Goal: Task Accomplishment & Management: Use online tool/utility

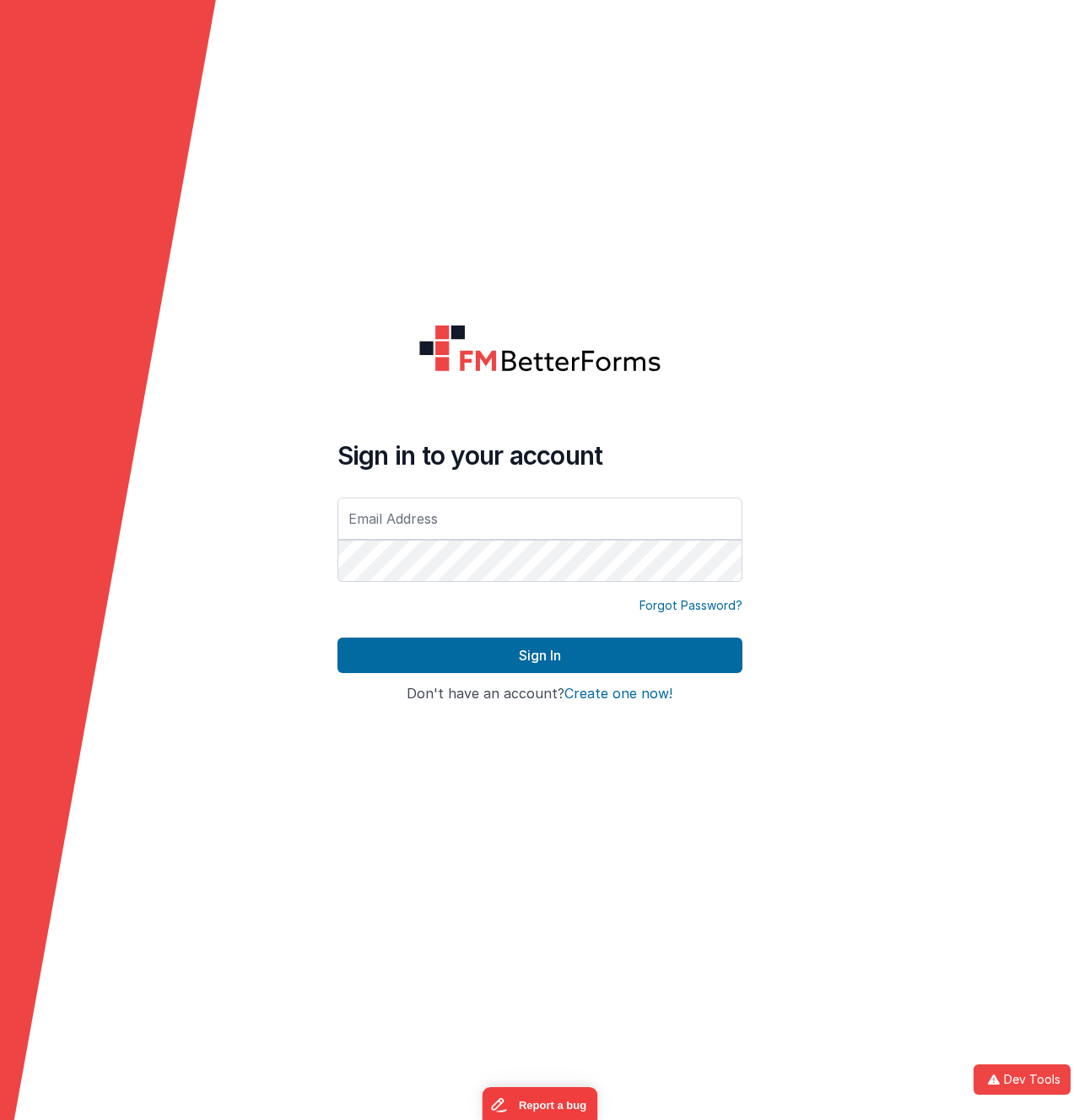
click at [475, 516] on input "text" at bounding box center [540, 519] width 404 height 42
type input "[EMAIL_ADDRESS][DOMAIN_NAME]"
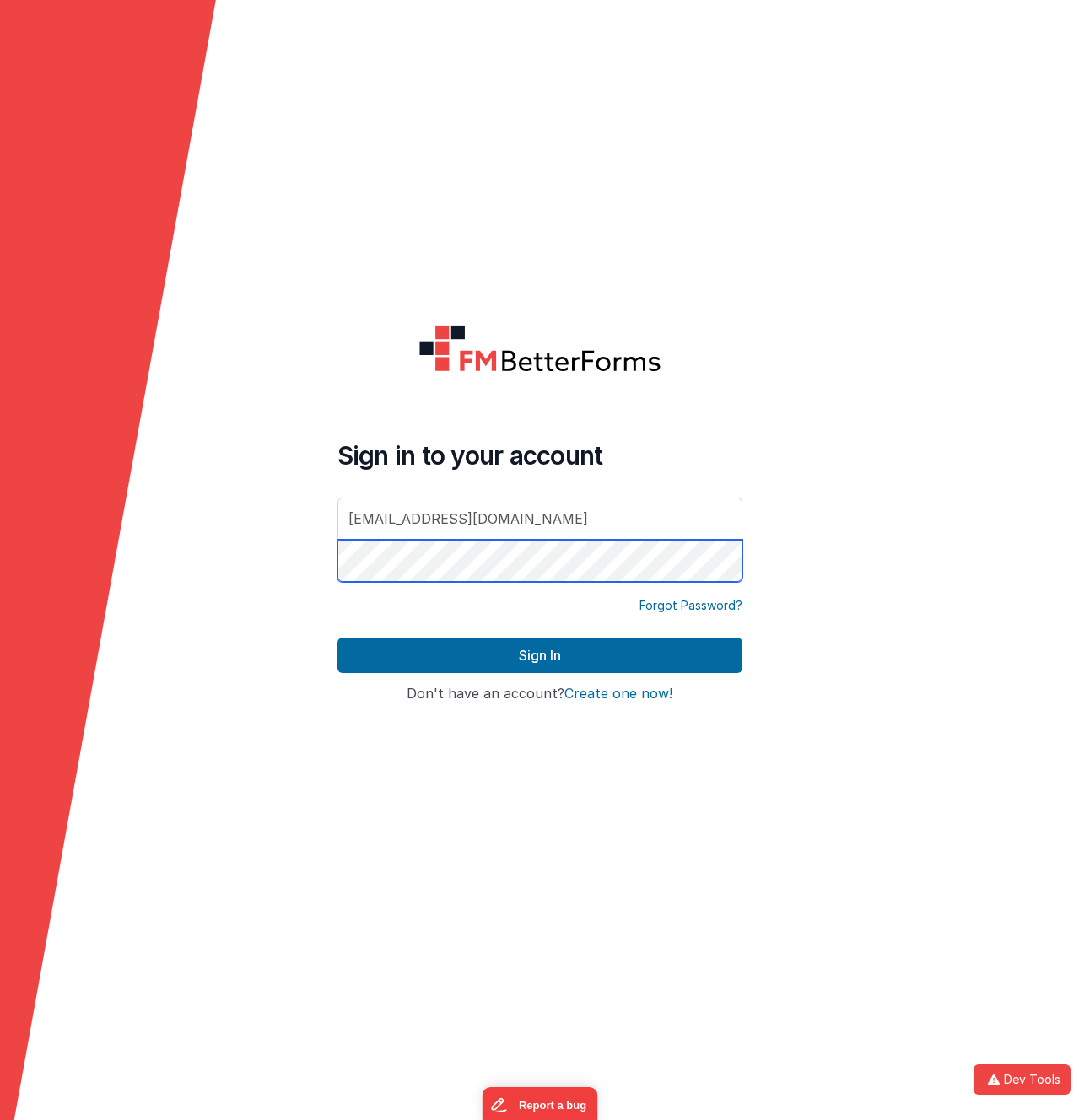
click at [338, 638] on button "Sign In" at bounding box center [540, 655] width 404 height 36
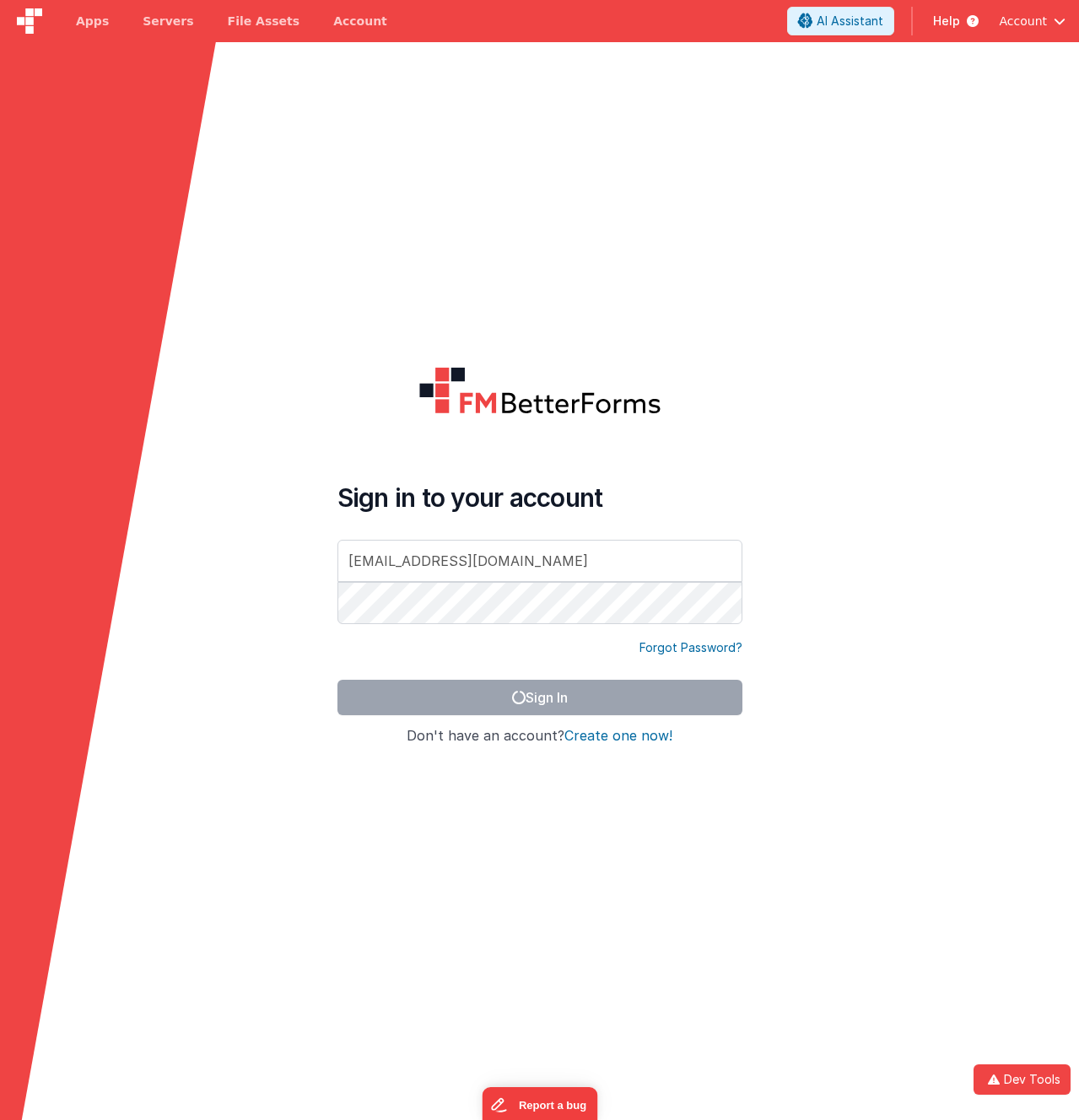
click at [220, 707] on form "Sign in to your account [EMAIL_ADDRESS][DOMAIN_NAME] Forgot Password? Sign In S…" at bounding box center [540, 602] width 1079 height 1120
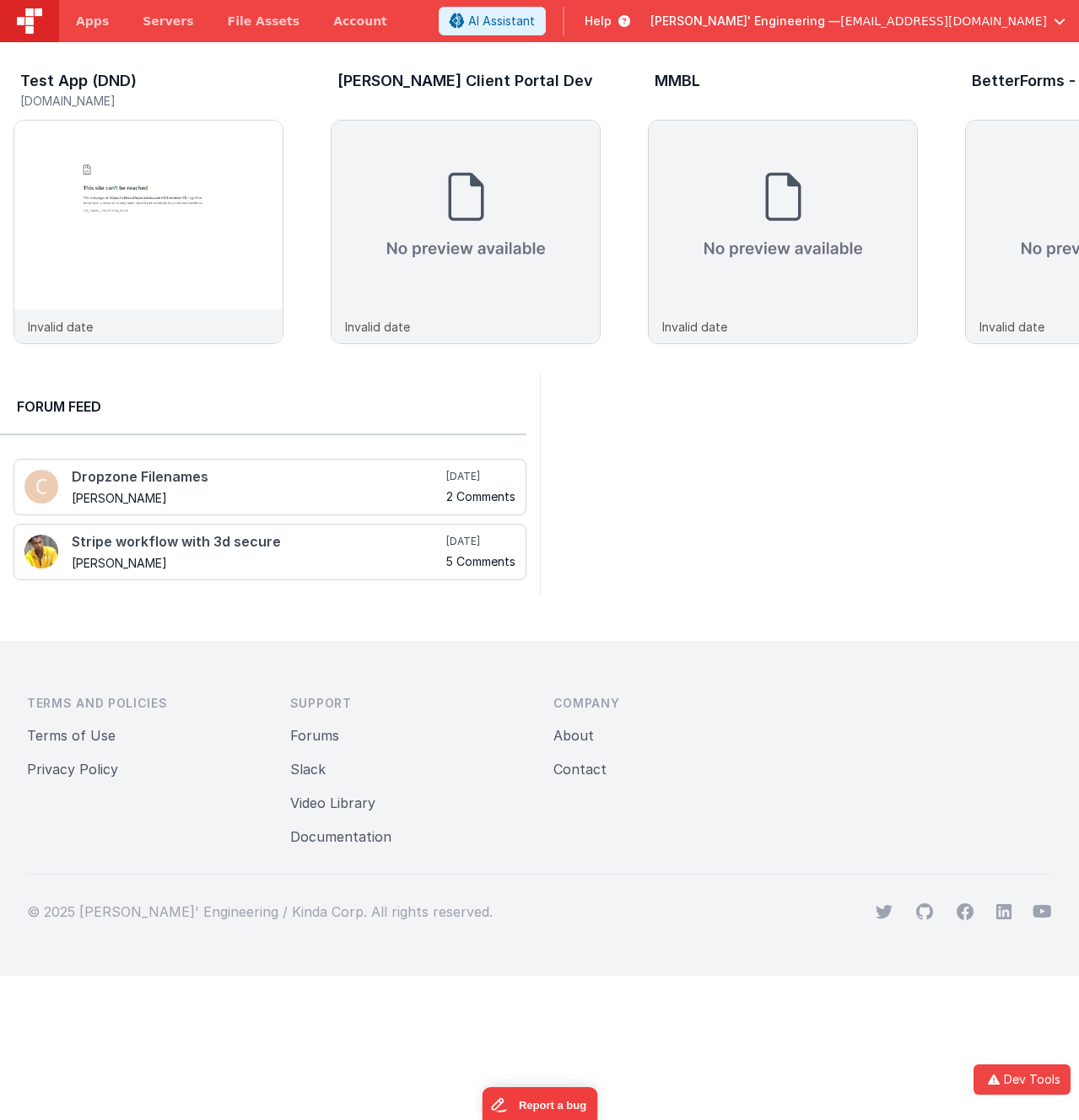
click at [740, 457] on div at bounding box center [809, 482] width 540 height 221
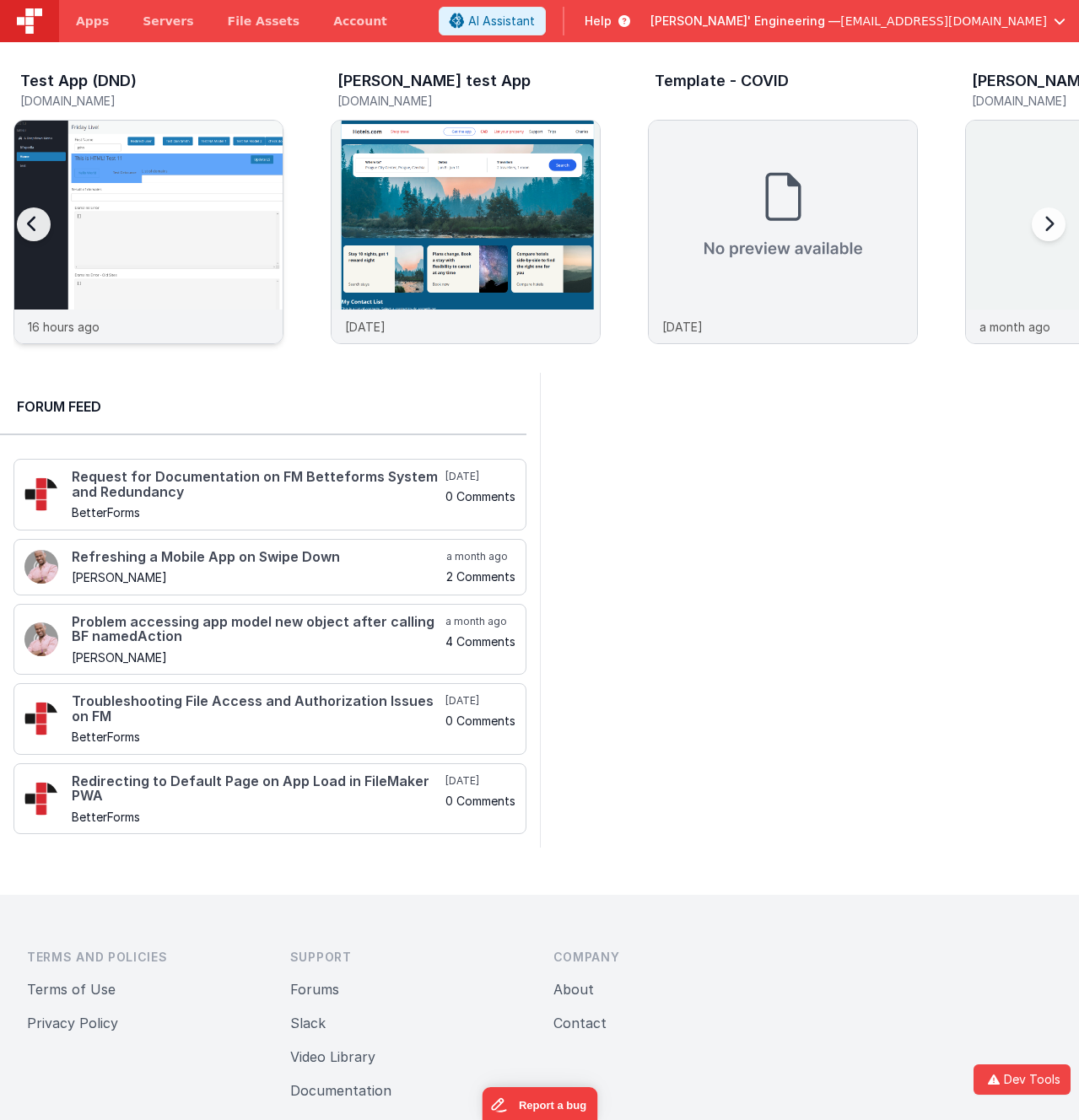
click at [162, 221] on img at bounding box center [149, 255] width 268 height 269
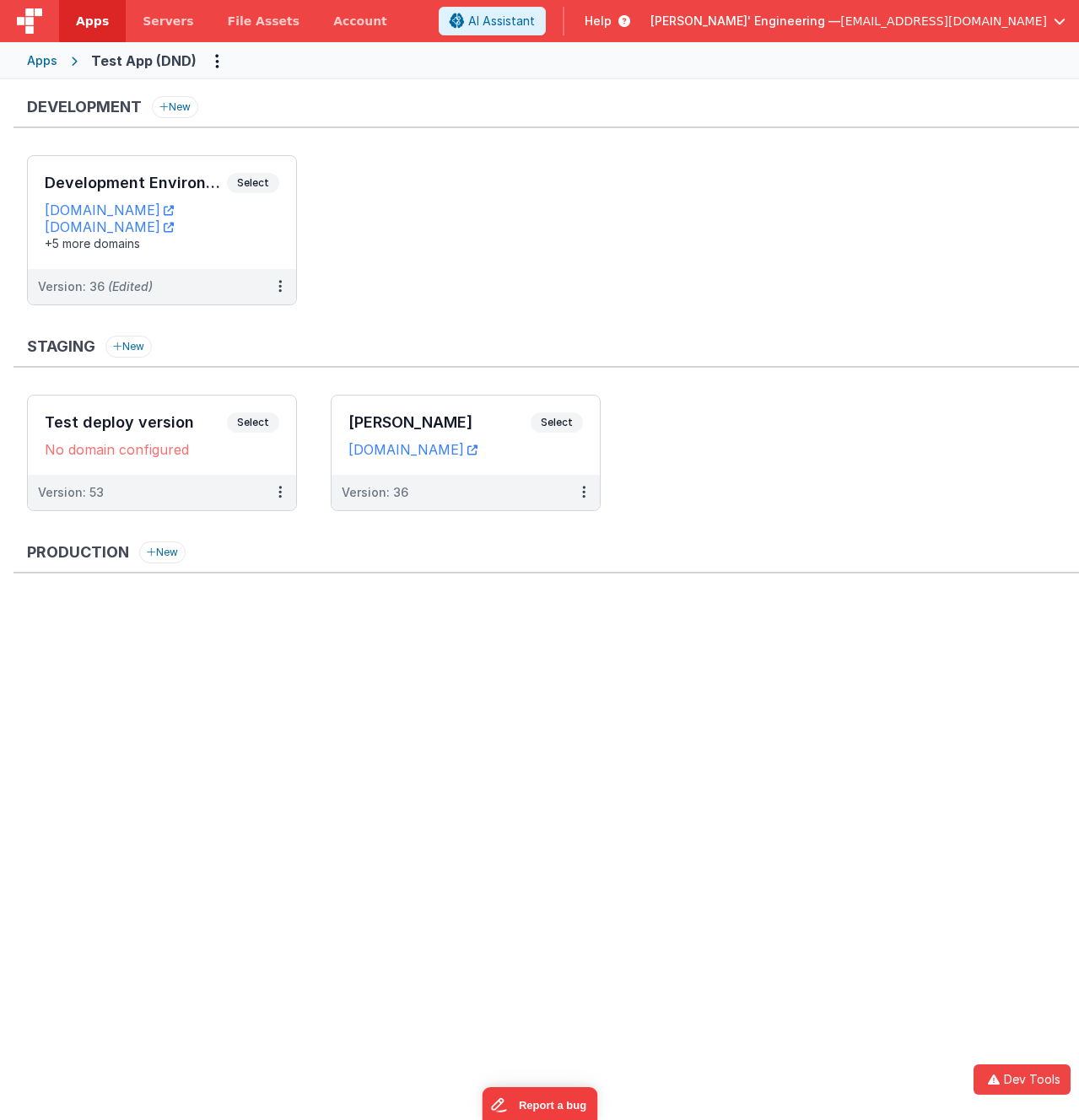
click at [436, 106] on div "Development New" at bounding box center [546, 112] width 1065 height 32
click at [258, 182] on span "Select" at bounding box center [253, 183] width 52 height 20
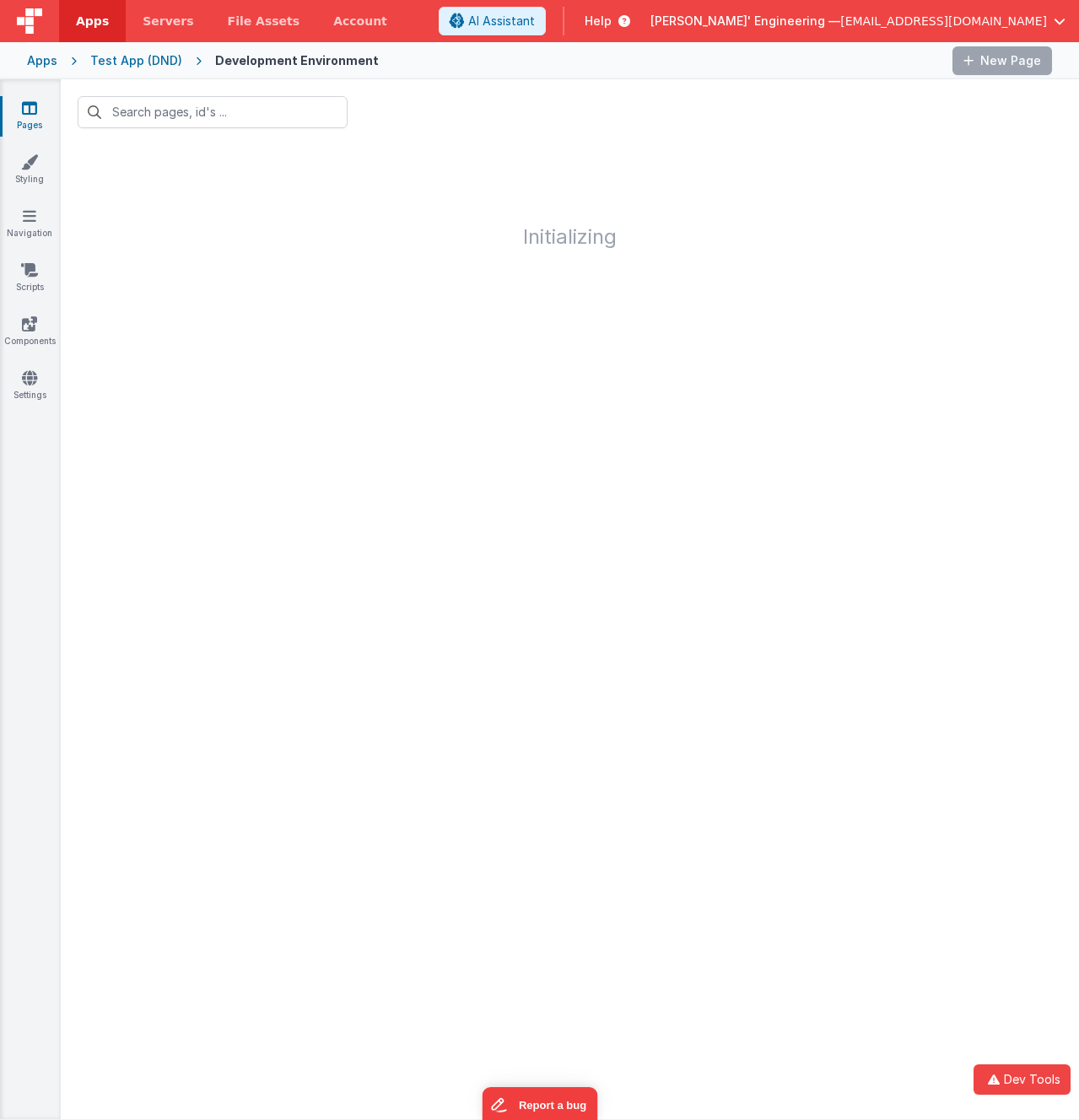
click at [489, 59] on div at bounding box center [665, 61] width 546 height 29
